Goal: Transaction & Acquisition: Purchase product/service

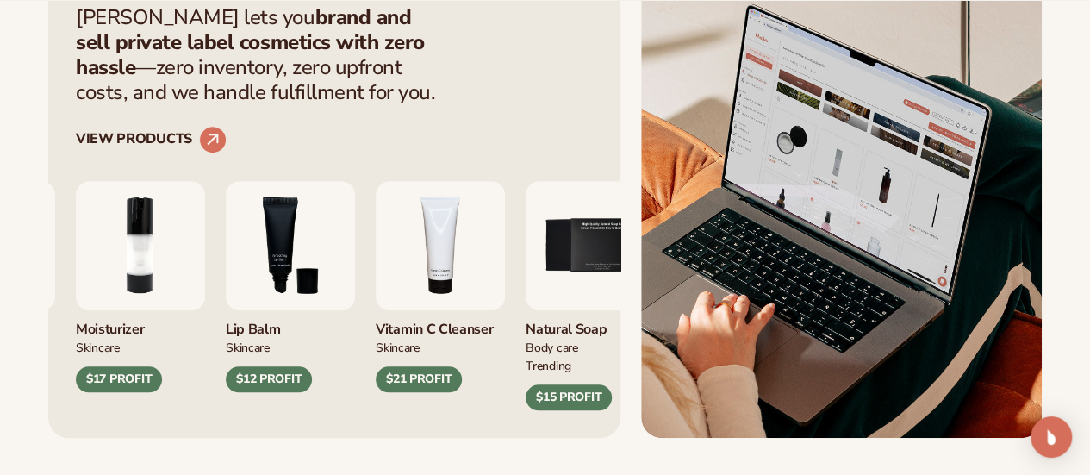
scroll to position [690, 0]
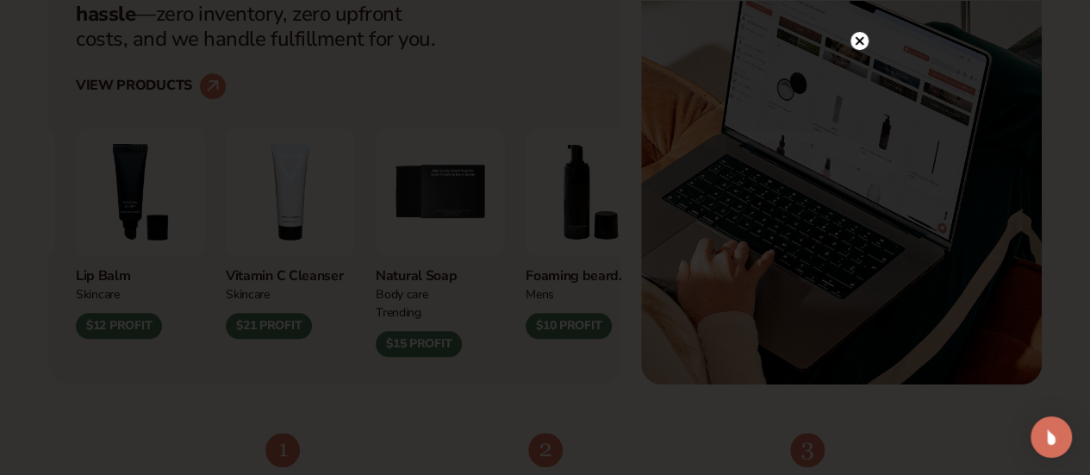
click at [862, 39] on icon at bounding box center [859, 41] width 9 height 9
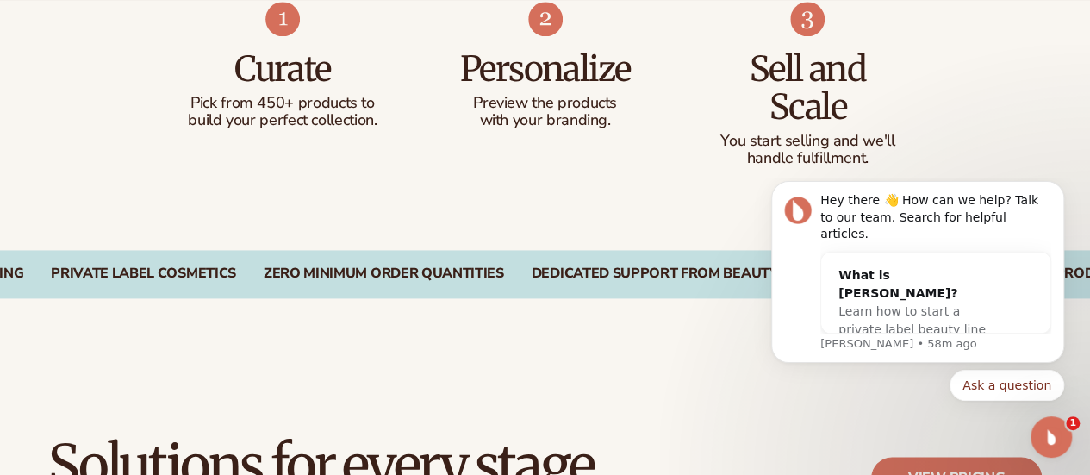
scroll to position [1207, 0]
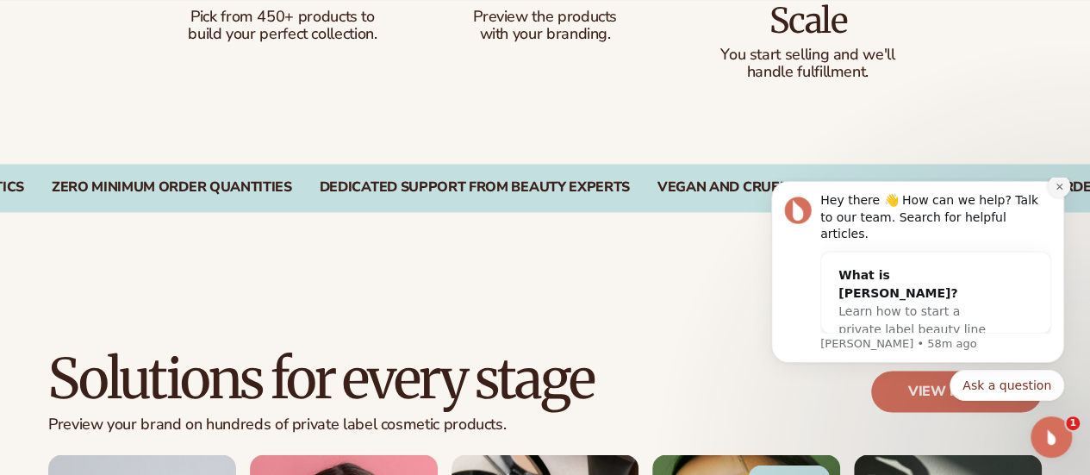
click at [1058, 191] on icon "Dismiss notification" at bounding box center [1059, 186] width 9 height 9
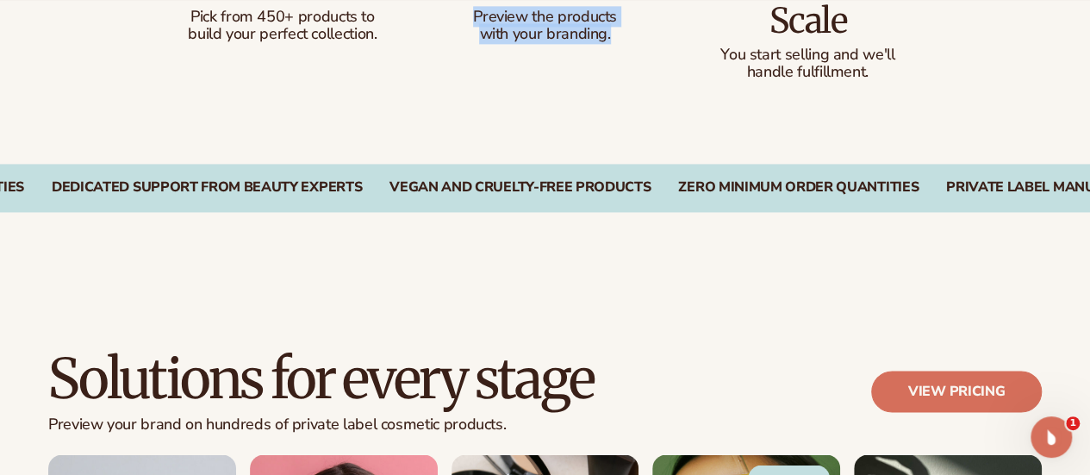
drag, startPoint x: 466, startPoint y: 117, endPoint x: 624, endPoint y: 148, distance: 160.8
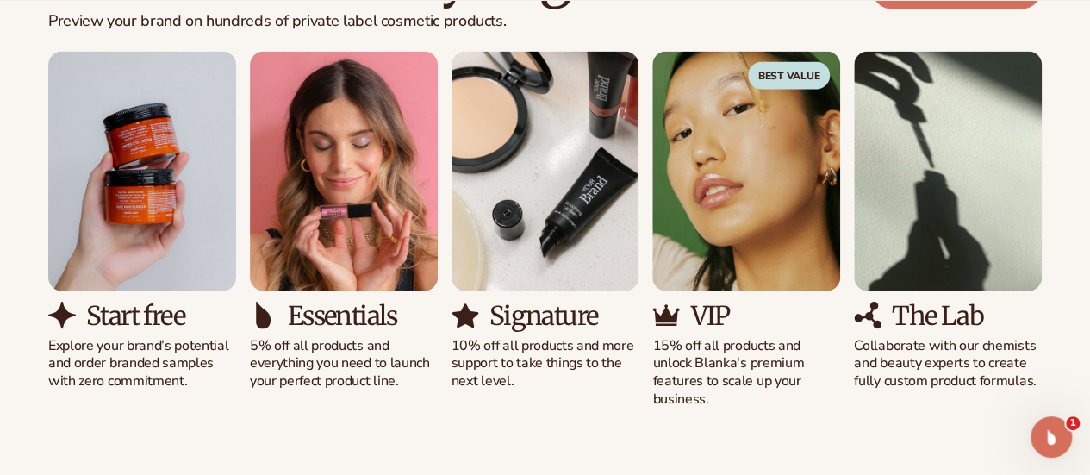
scroll to position [1638, 0]
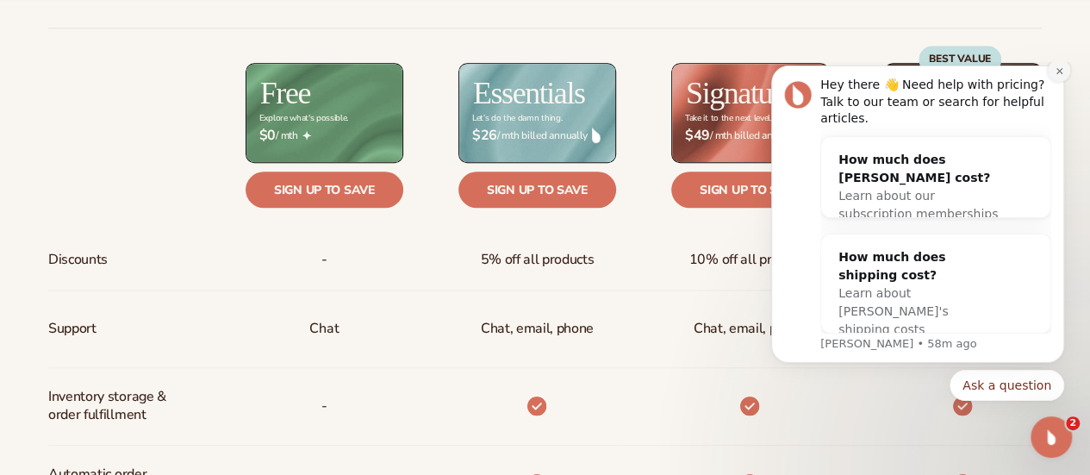
click at [1058, 73] on icon "Dismiss notification" at bounding box center [1059, 70] width 6 height 6
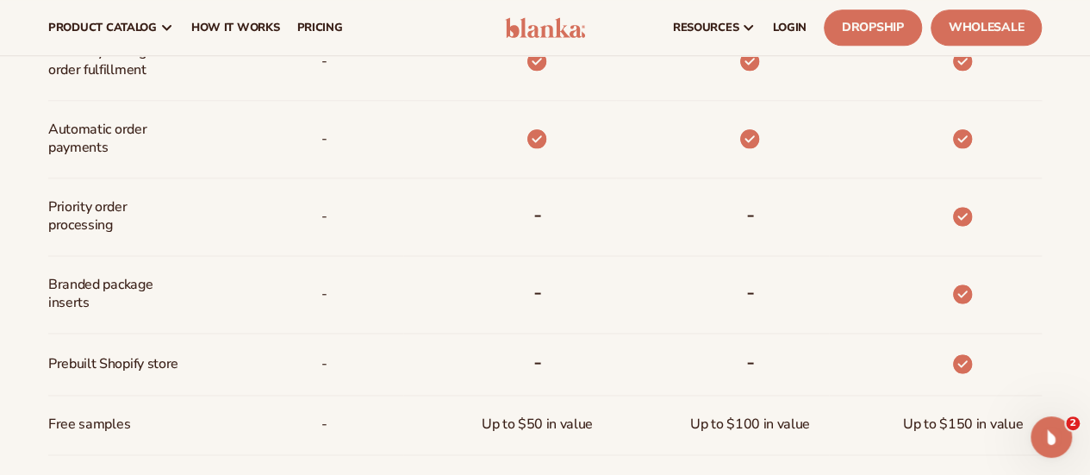
scroll to position [431, 0]
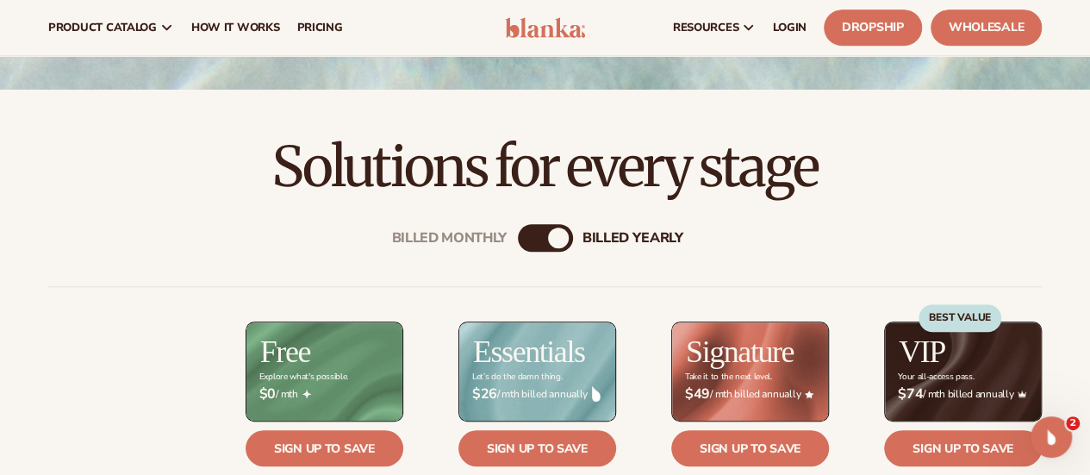
click at [538, 249] on div "Billed Monthly billed Yearly" at bounding box center [545, 238] width 55 height 28
click at [535, 237] on div "Billed Monthly" at bounding box center [528, 238] width 21 height 21
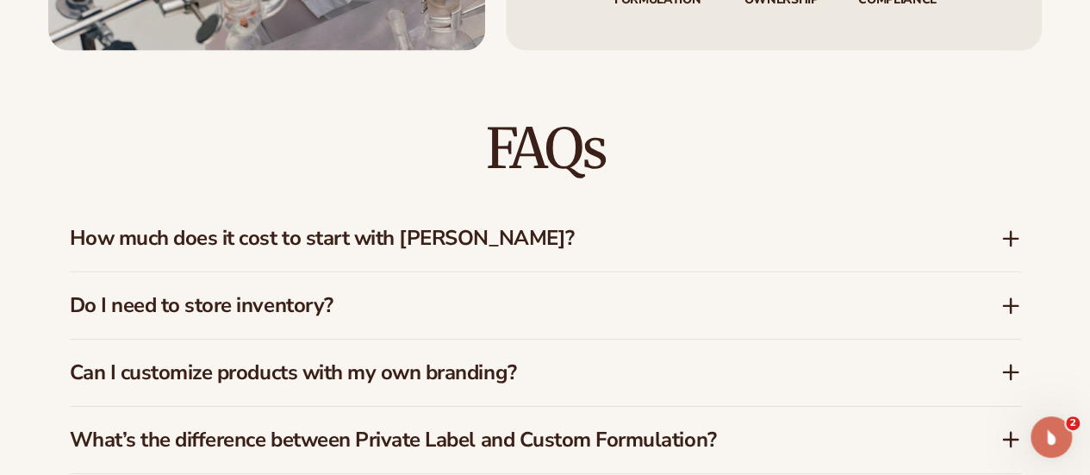
scroll to position [2586, 0]
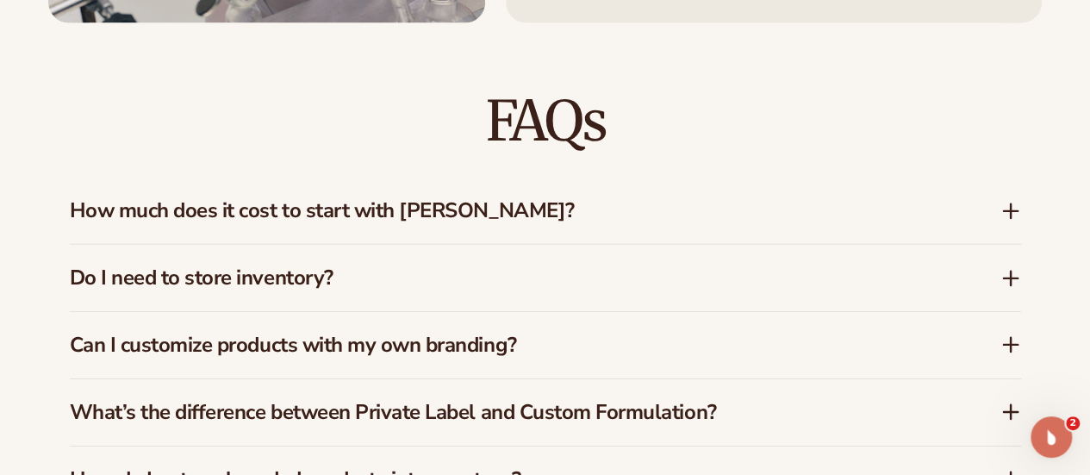
click at [1008, 205] on icon at bounding box center [1011, 211] width 21 height 21
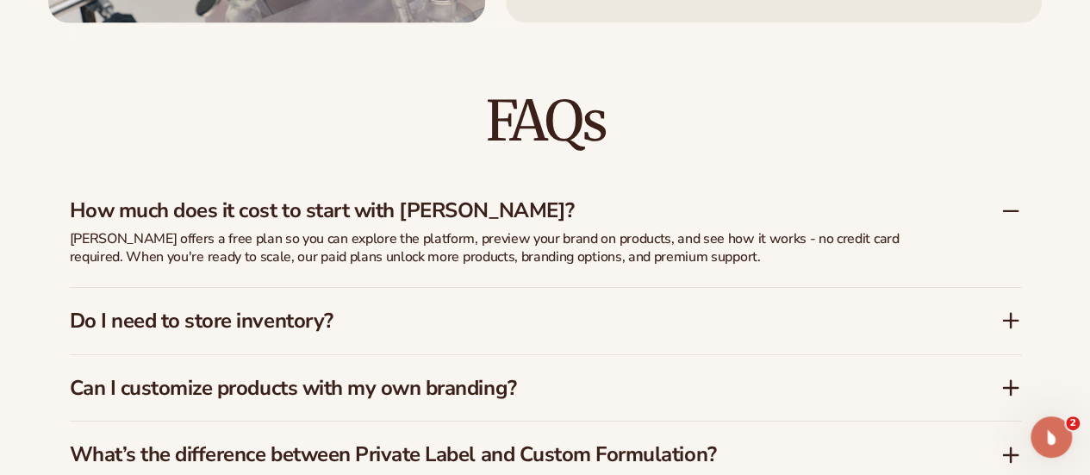
scroll to position [2672, 0]
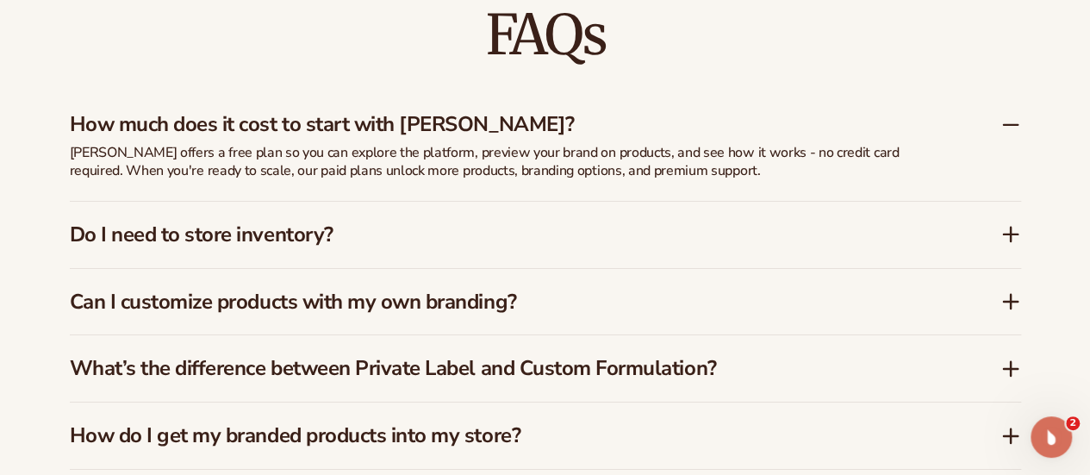
click at [1007, 234] on icon at bounding box center [1011, 234] width 21 height 21
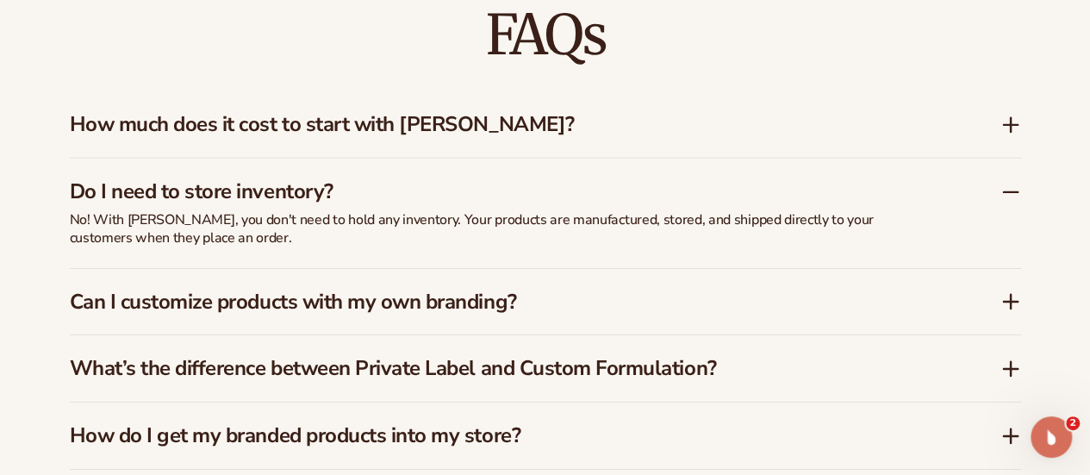
click at [1003, 302] on icon at bounding box center [1011, 301] width 21 height 21
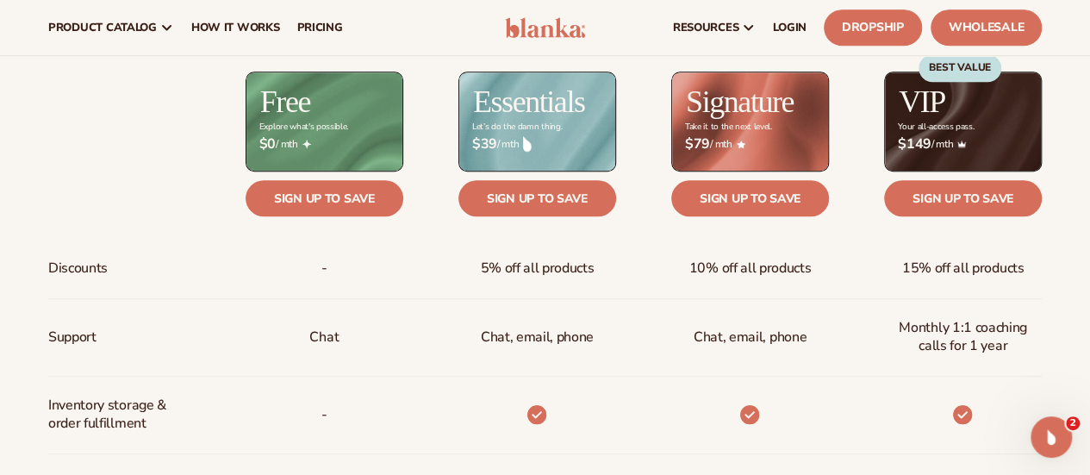
scroll to position [431, 0]
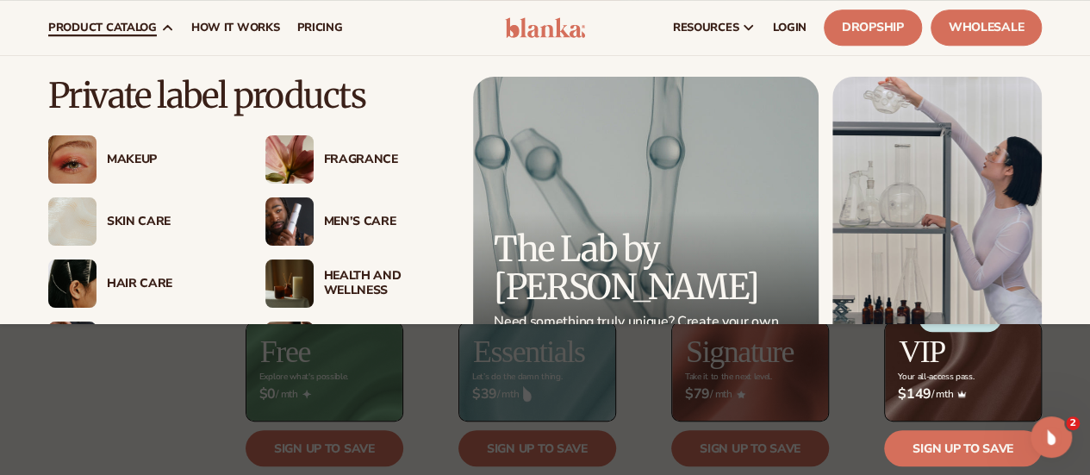
click at [126, 220] on div "Skin Care" at bounding box center [169, 222] width 124 height 15
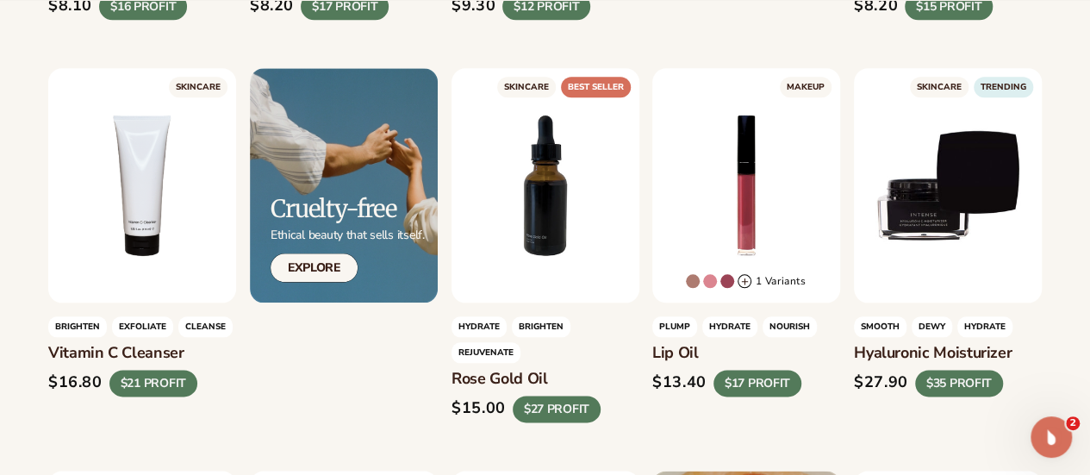
scroll to position [862, 0]
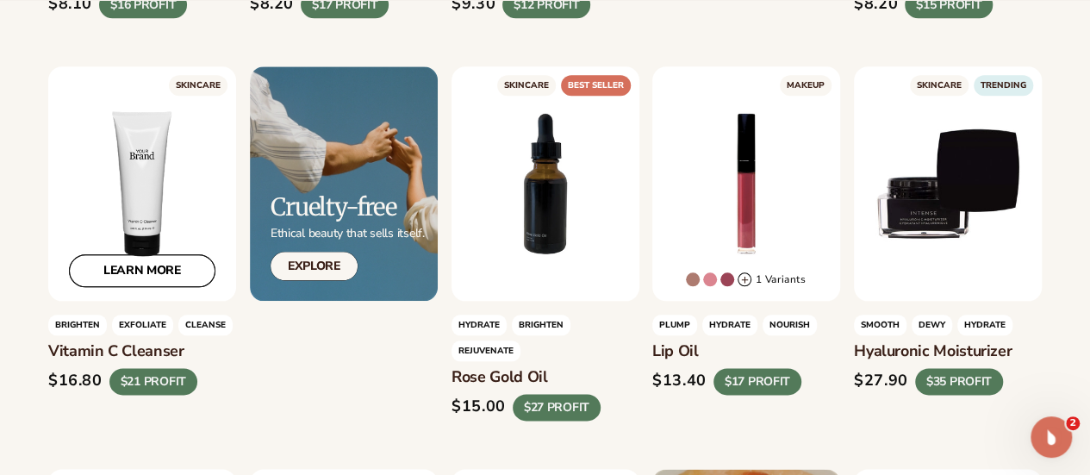
click at [152, 287] on link "LEARN MORE" at bounding box center [142, 270] width 147 height 33
